Goal: Navigation & Orientation: Find specific page/section

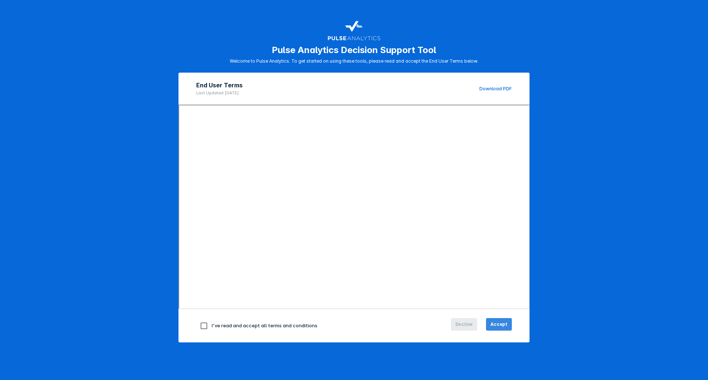
click at [498, 326] on span "Accept" at bounding box center [498, 324] width 17 height 7
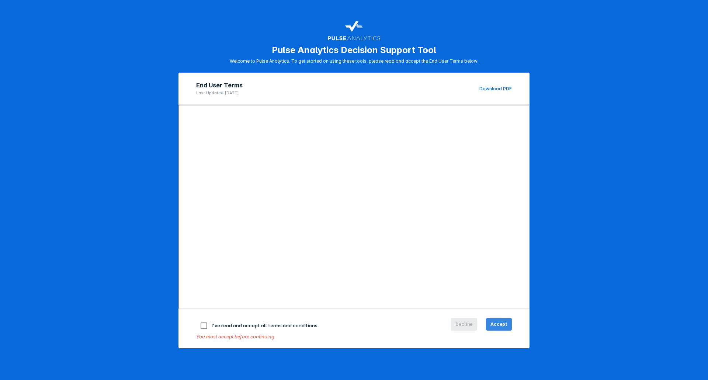
click at [498, 324] on span "Accept" at bounding box center [498, 324] width 17 height 7
click at [201, 325] on input "checkbox" at bounding box center [203, 325] width 15 height 15
checkbox input "true"
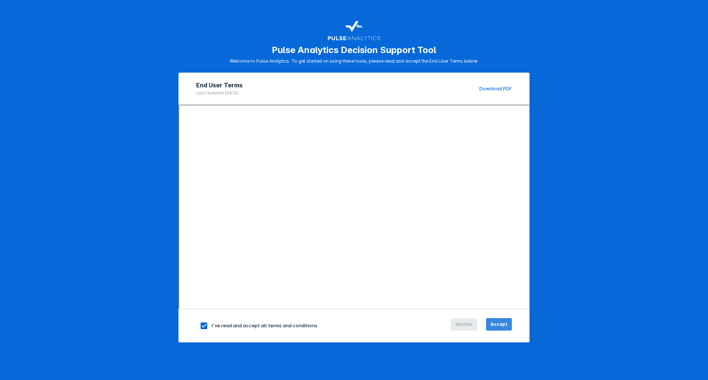
click at [493, 328] on button "Accept" at bounding box center [499, 324] width 26 height 13
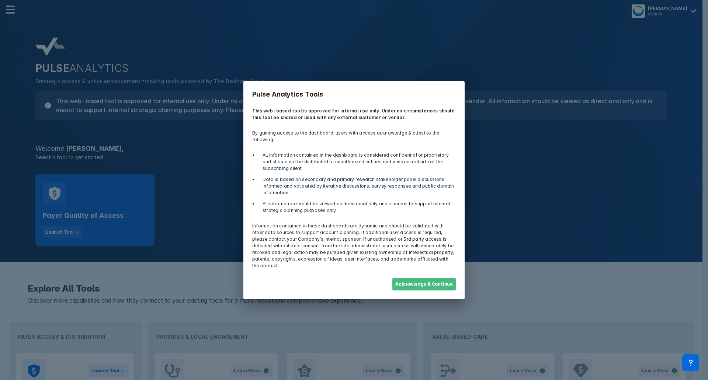
click at [412, 281] on button "Acknowledge & Continue" at bounding box center [423, 284] width 63 height 13
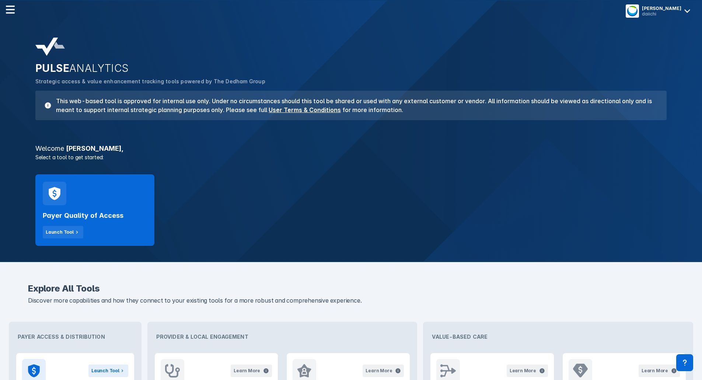
drag, startPoint x: 654, startPoint y: 0, endPoint x: 433, endPoint y: 16, distance: 221.4
click at [433, 16] on div "Jimmy Yi daiichi" at bounding box center [351, 10] width 702 height 21
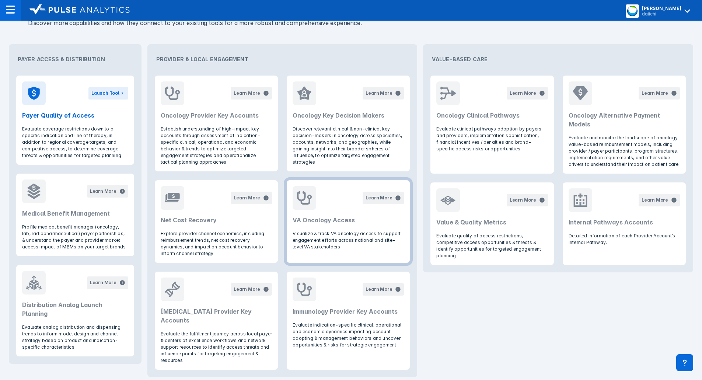
scroll to position [294, 0]
